Goal: Task Accomplishment & Management: Complete application form

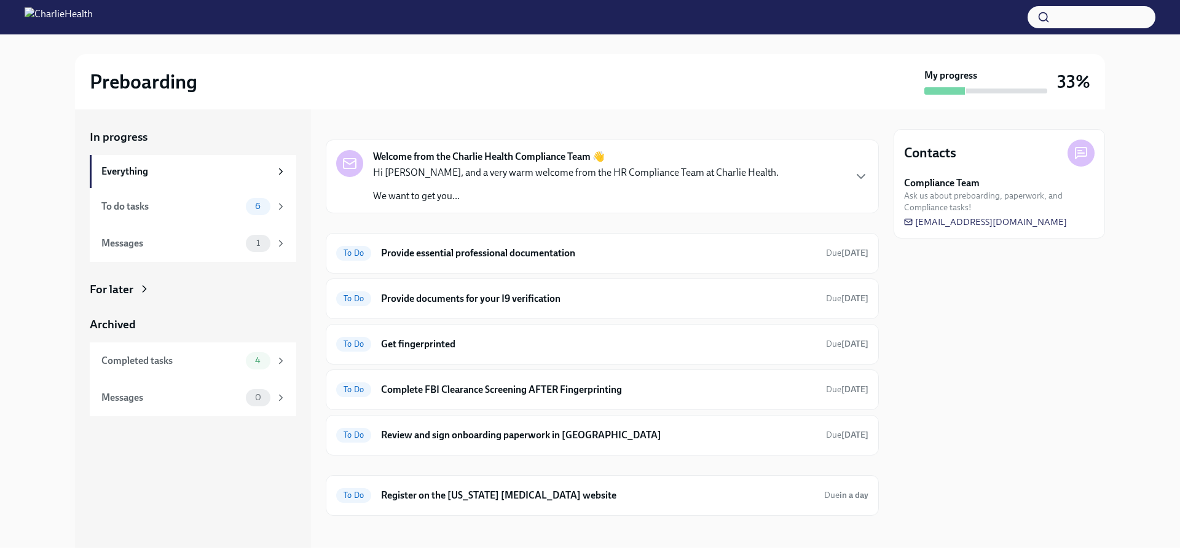
scroll to position [23, 0]
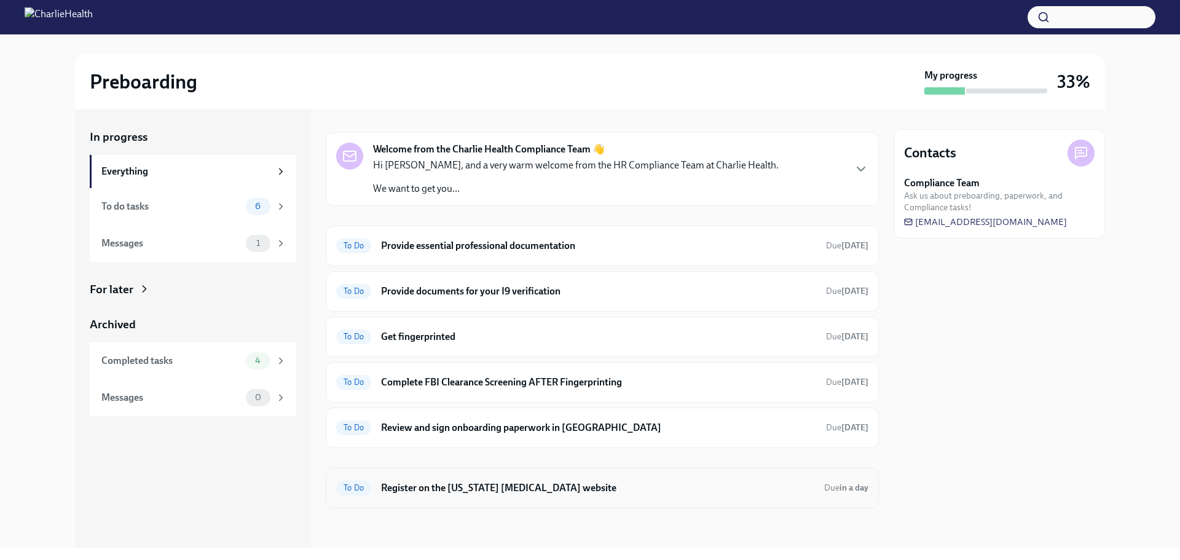
click at [476, 493] on h6 "Register on the [US_STATE] [MEDICAL_DATA] website" at bounding box center [597, 488] width 433 height 14
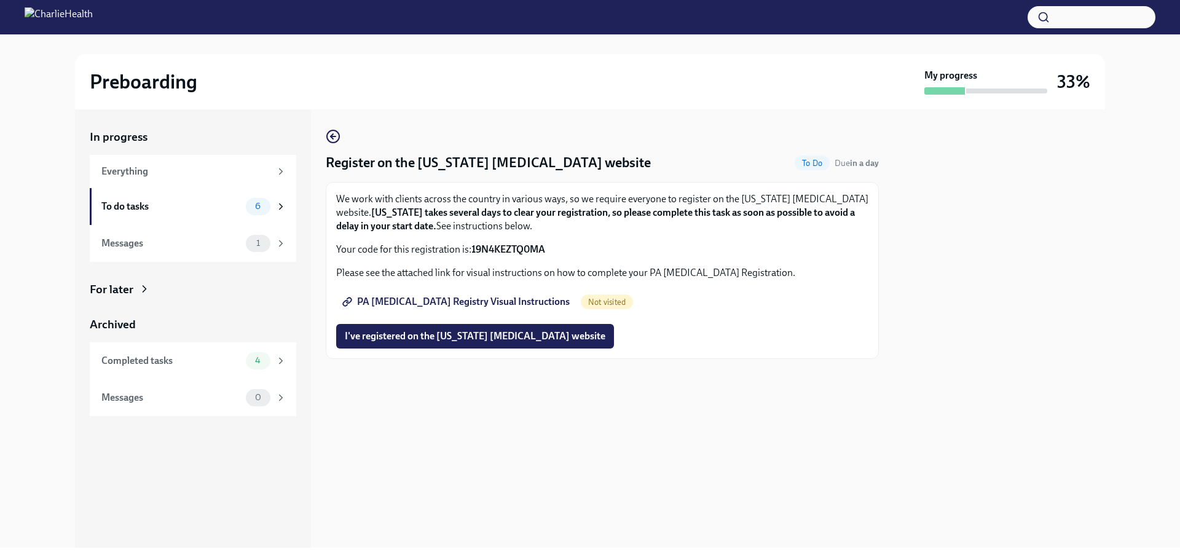
click at [452, 305] on span "PA [MEDICAL_DATA] Registry Visual Instructions" at bounding box center [457, 302] width 225 height 12
drag, startPoint x: 549, startPoint y: 251, endPoint x: 473, endPoint y: 250, distance: 75.6
click at [473, 250] on p "Your code for this registration is: 19N4KEZTQ0MA" at bounding box center [602, 250] width 532 height 14
copy strong "19N4KEZTQ0MA"
click at [487, 337] on span "I've registered on the [US_STATE] [MEDICAL_DATA] website" at bounding box center [475, 336] width 261 height 12
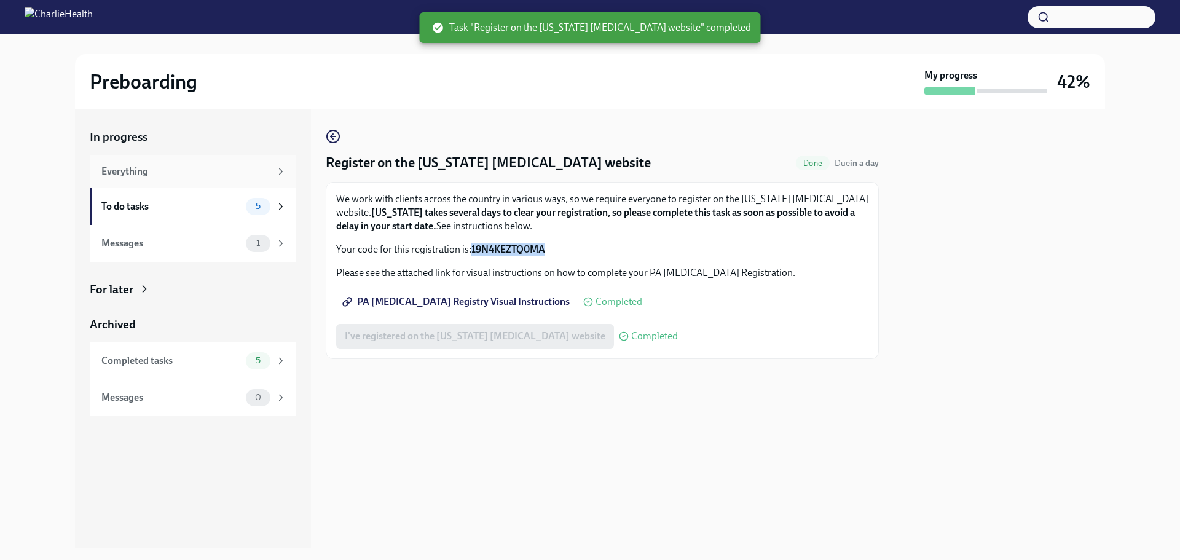
click at [154, 158] on div "Everything" at bounding box center [193, 171] width 206 height 33
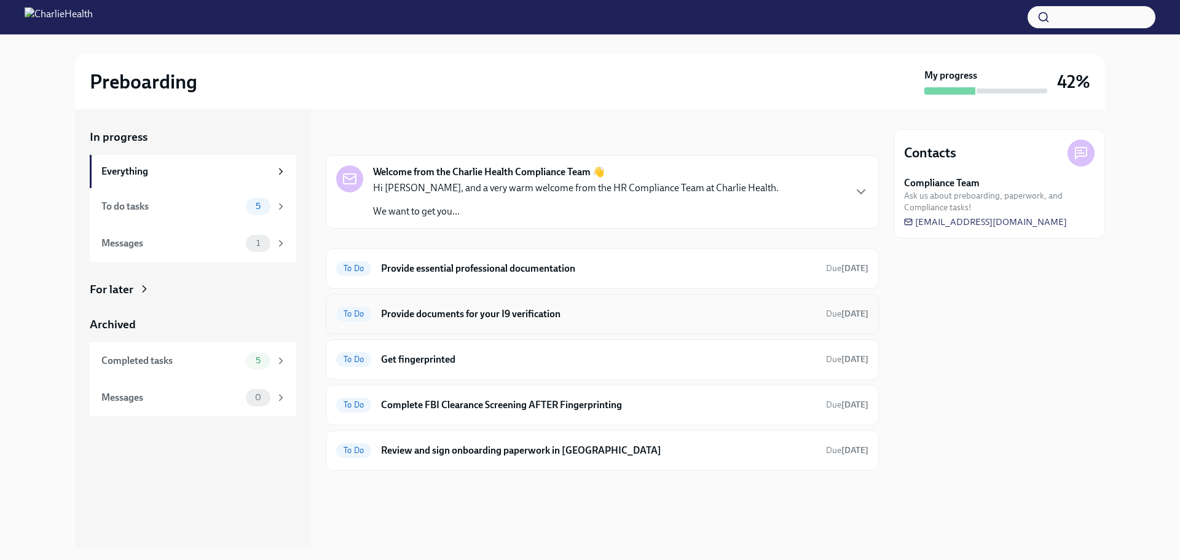
click at [530, 309] on h6 "Provide documents for your I9 verification" at bounding box center [598, 314] width 435 height 14
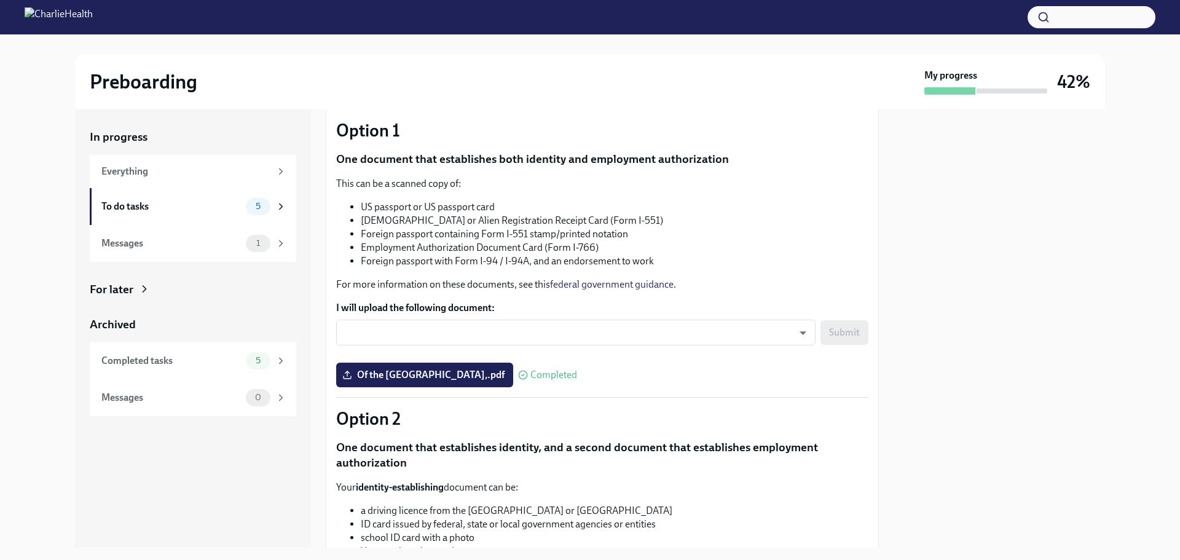
scroll to position [101, 0]
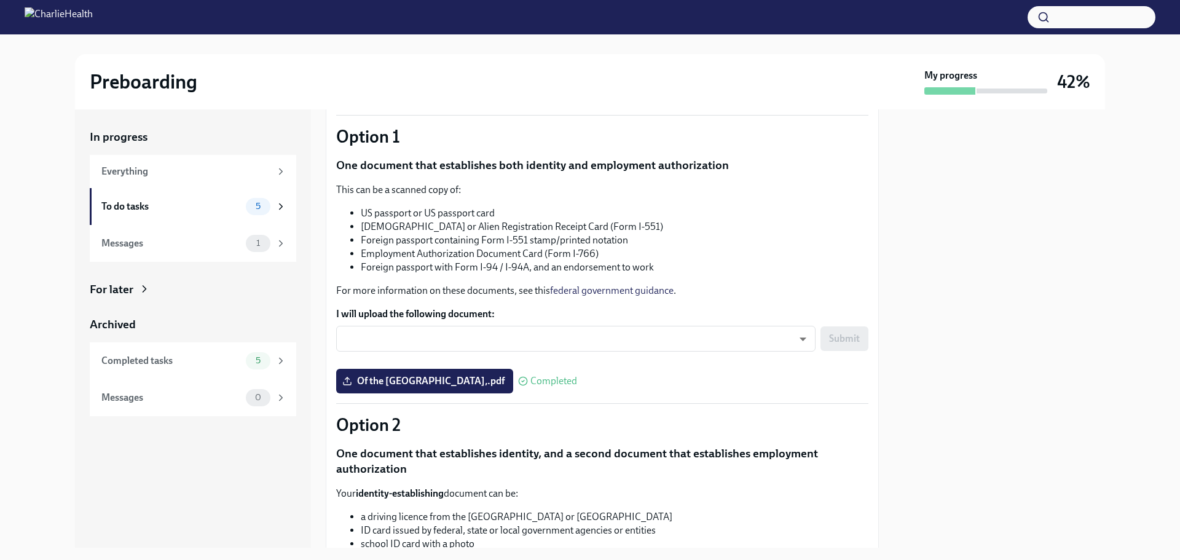
click at [530, 377] on span "Completed" at bounding box center [553, 381] width 47 height 10
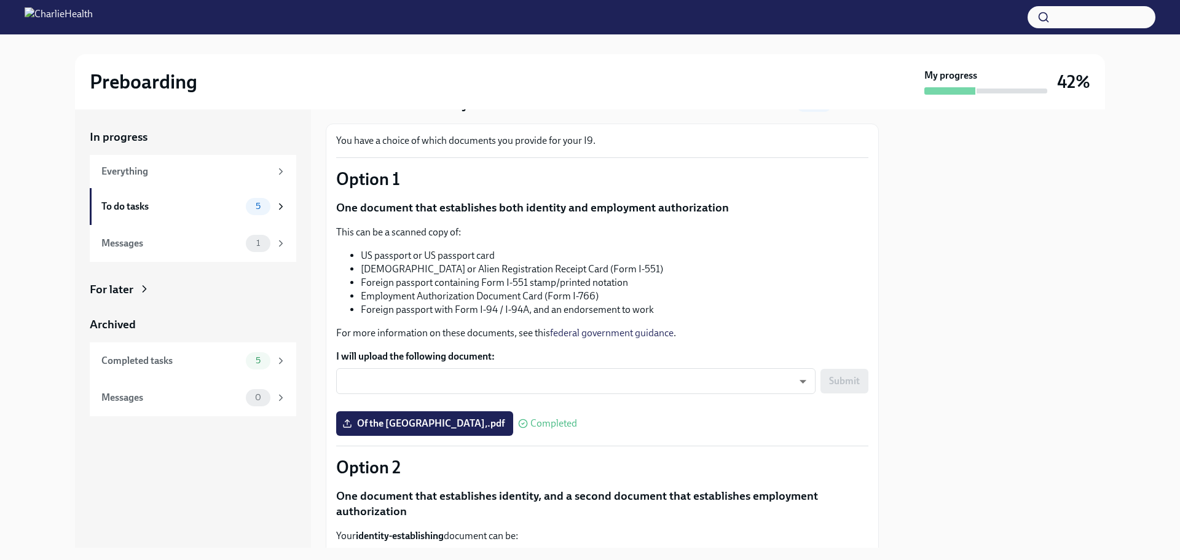
scroll to position [39, 0]
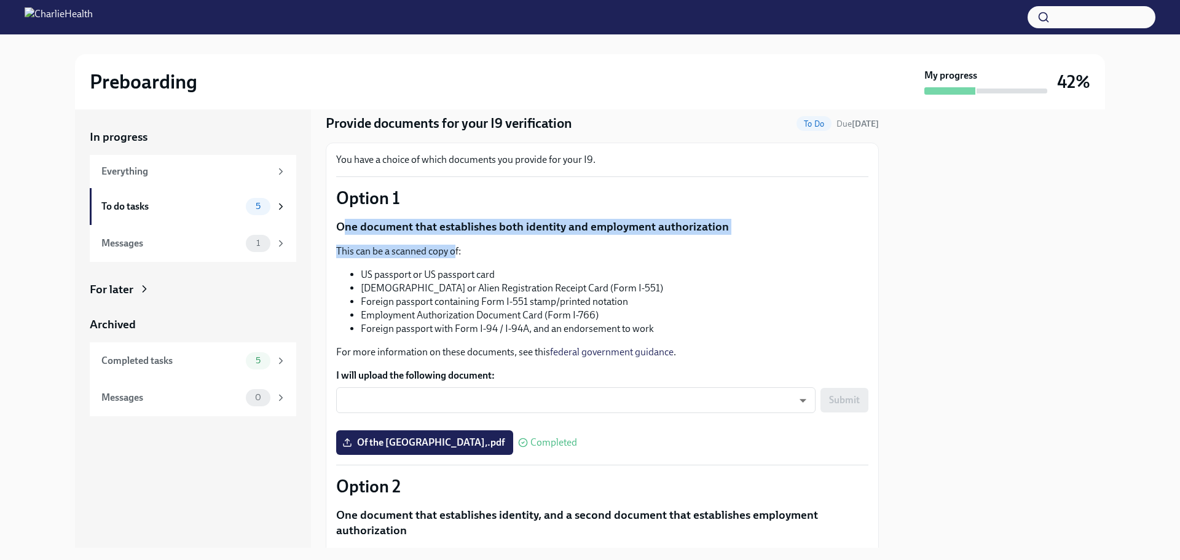
drag, startPoint x: 342, startPoint y: 225, endPoint x: 482, endPoint y: 253, distance: 142.2
click at [458, 247] on div "You have a choice of which documents you provide for your I9. Option 1 One docu…" at bounding box center [602, 551] width 532 height 797
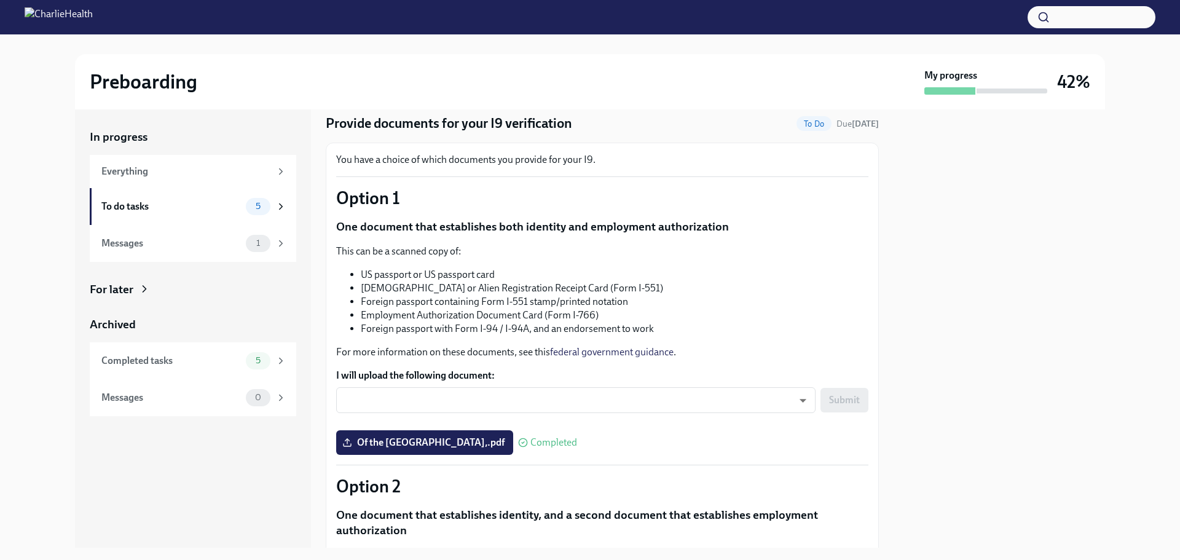
click at [497, 271] on li "US passport or US passport card" at bounding box center [615, 275] width 508 height 14
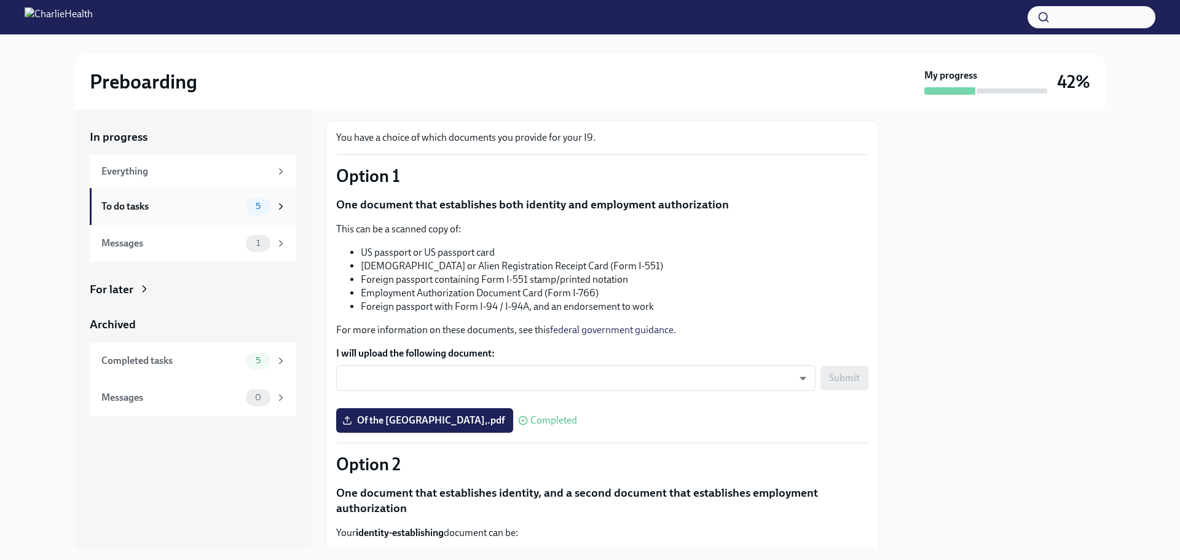
click at [185, 211] on div "To do tasks" at bounding box center [170, 207] width 139 height 14
